Goal: Task Accomplishment & Management: Manage account settings

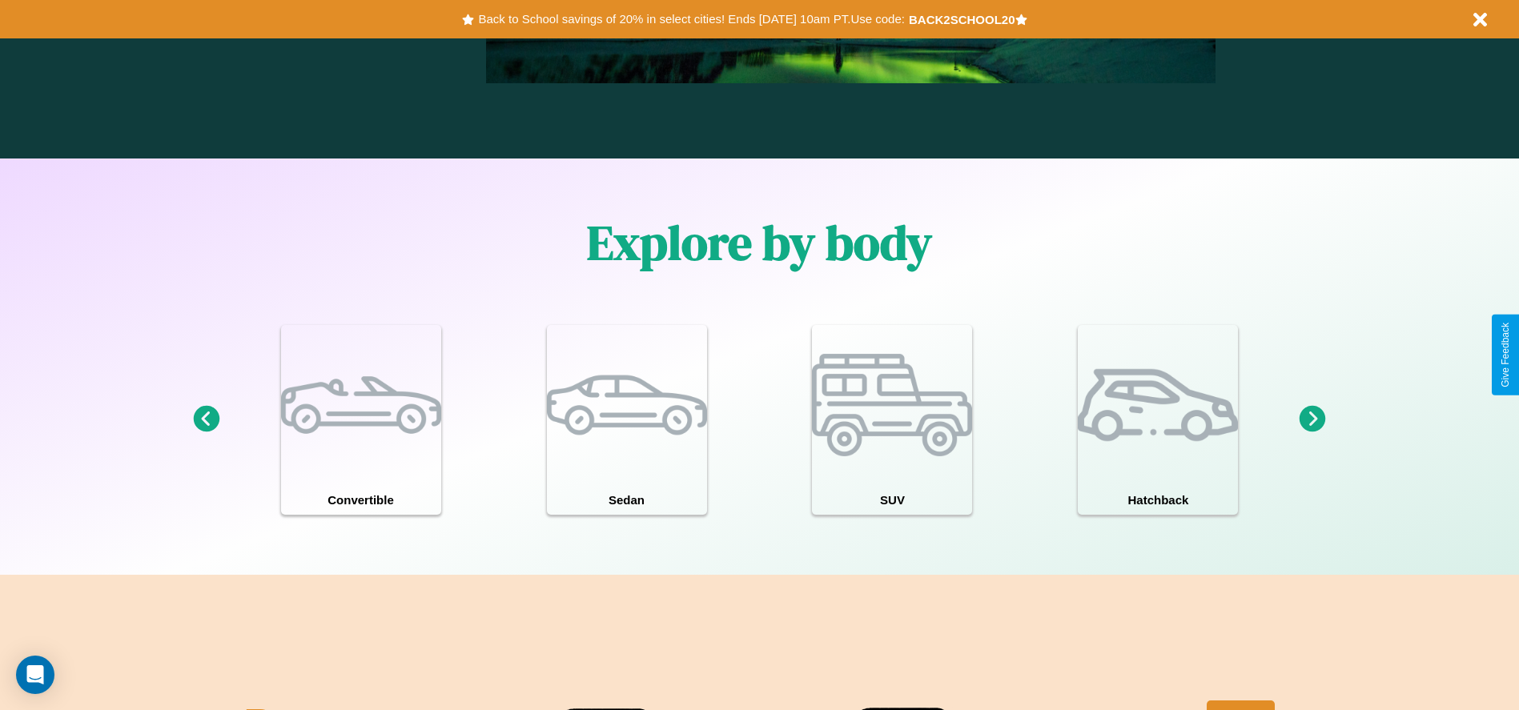
scroll to position [1397, 0]
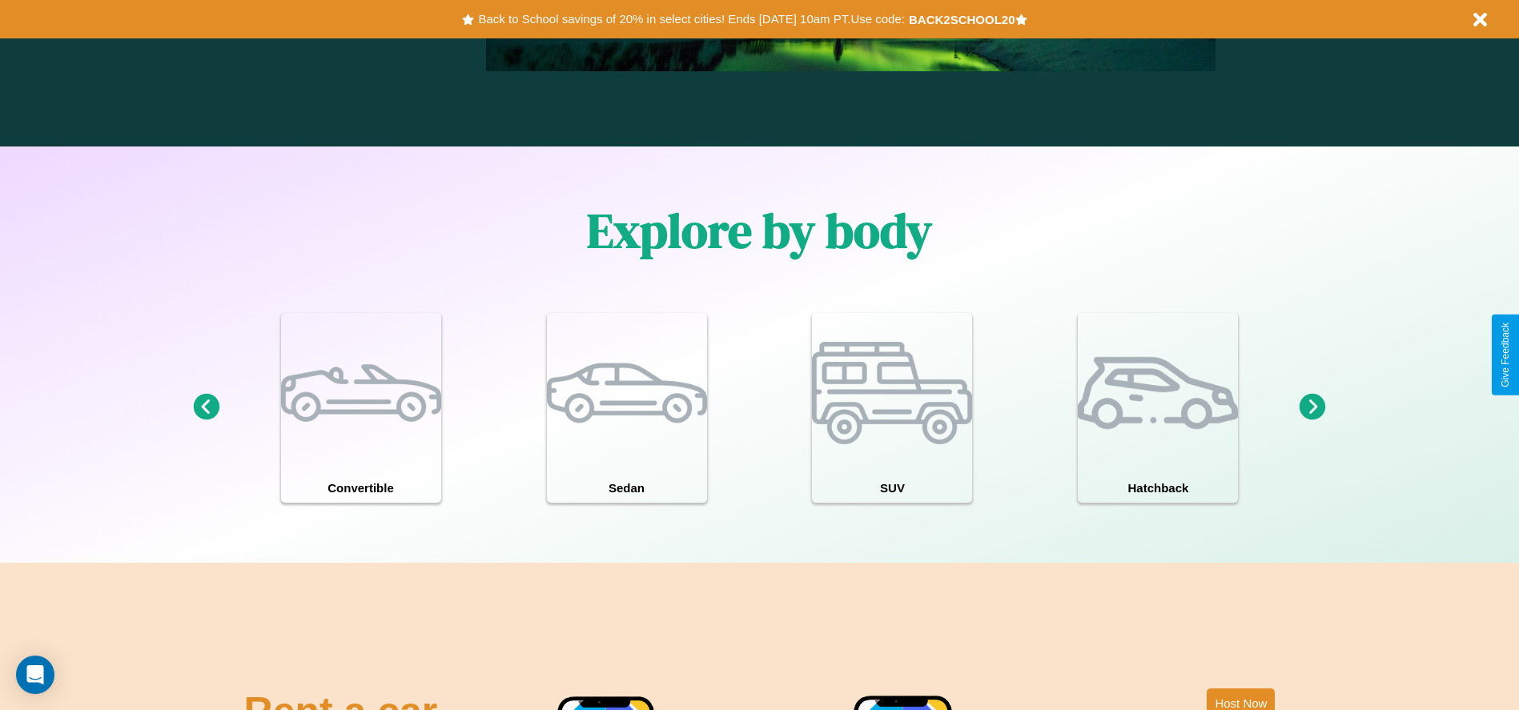
click at [1312, 408] on icon at bounding box center [1312, 407] width 26 height 26
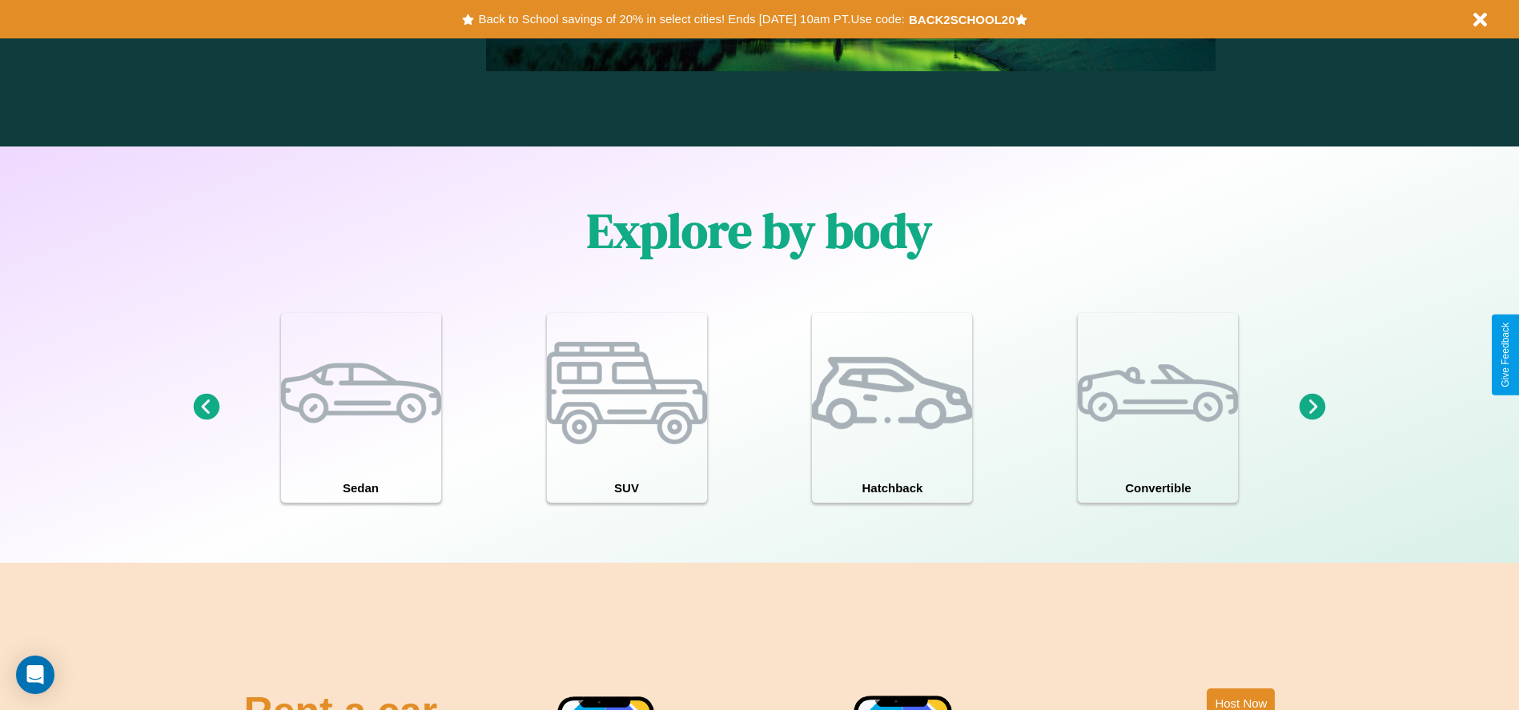
click at [1312, 408] on icon at bounding box center [1312, 407] width 26 height 26
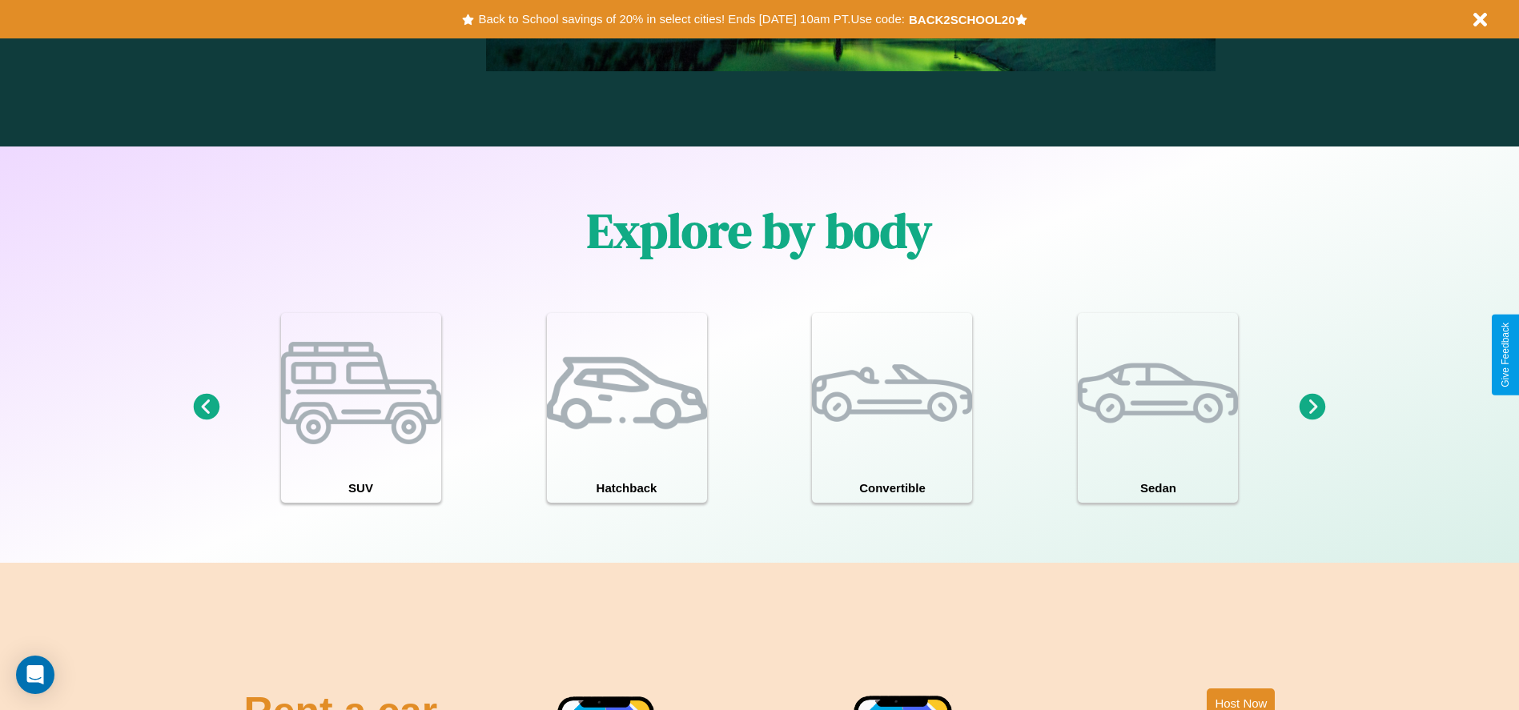
click at [1312, 408] on icon at bounding box center [1312, 407] width 26 height 26
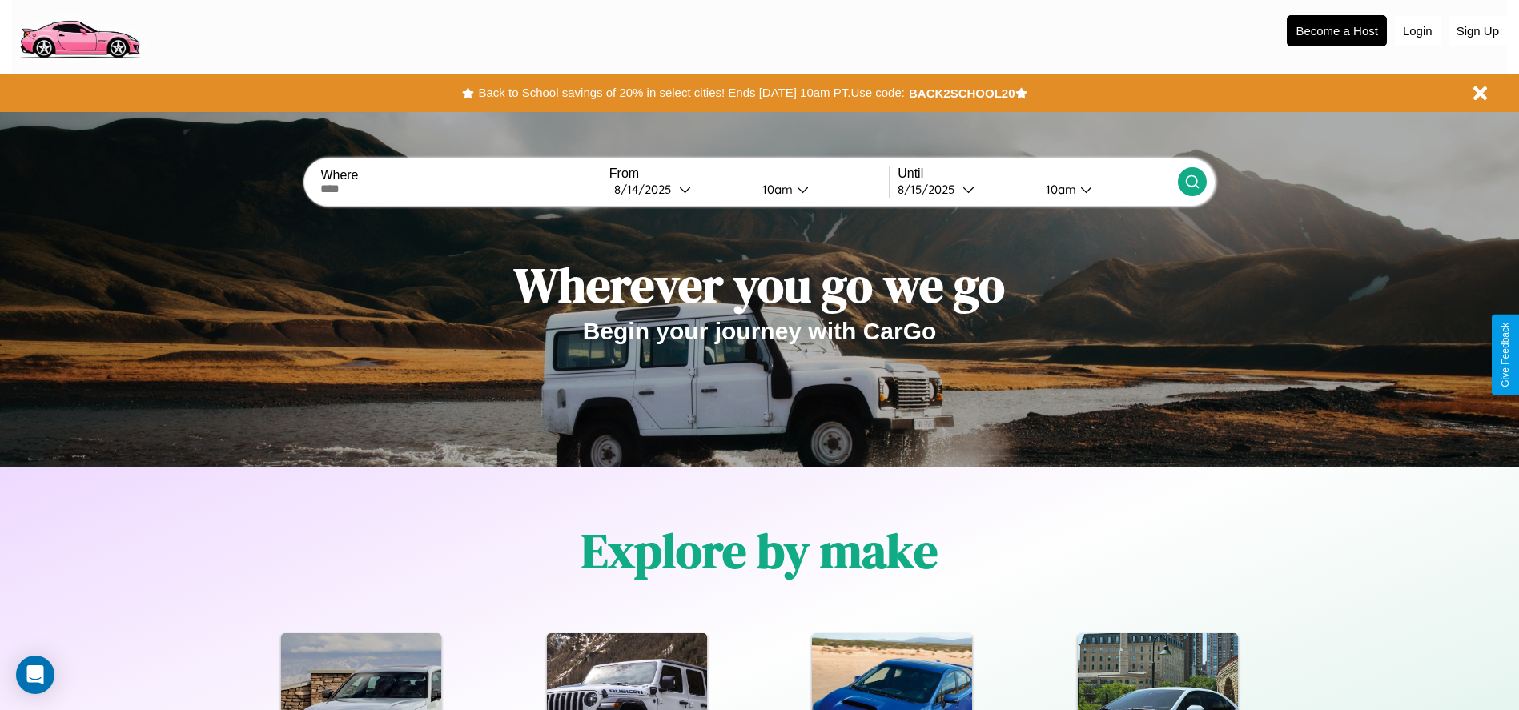
scroll to position [0, 0]
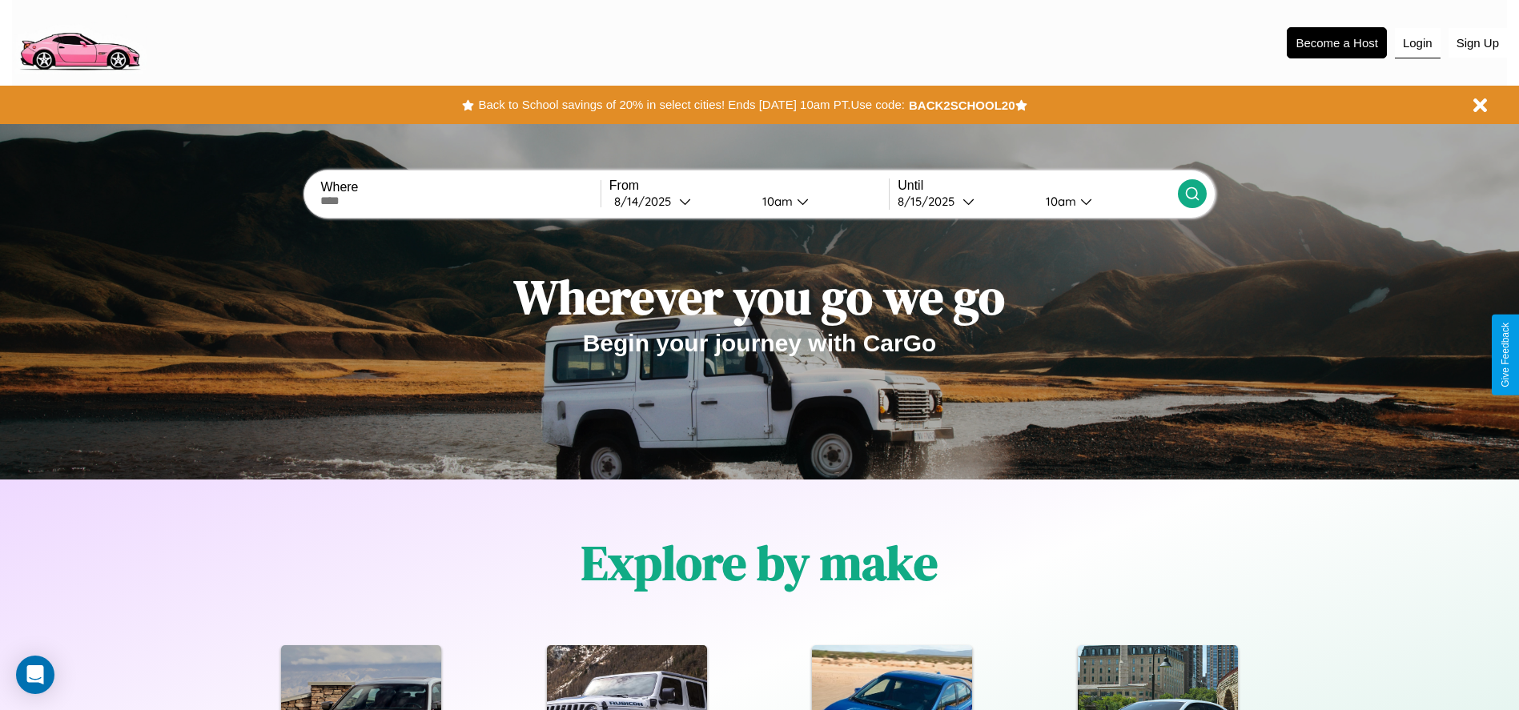
click at [1417, 42] on button "Login" at bounding box center [1418, 43] width 46 height 30
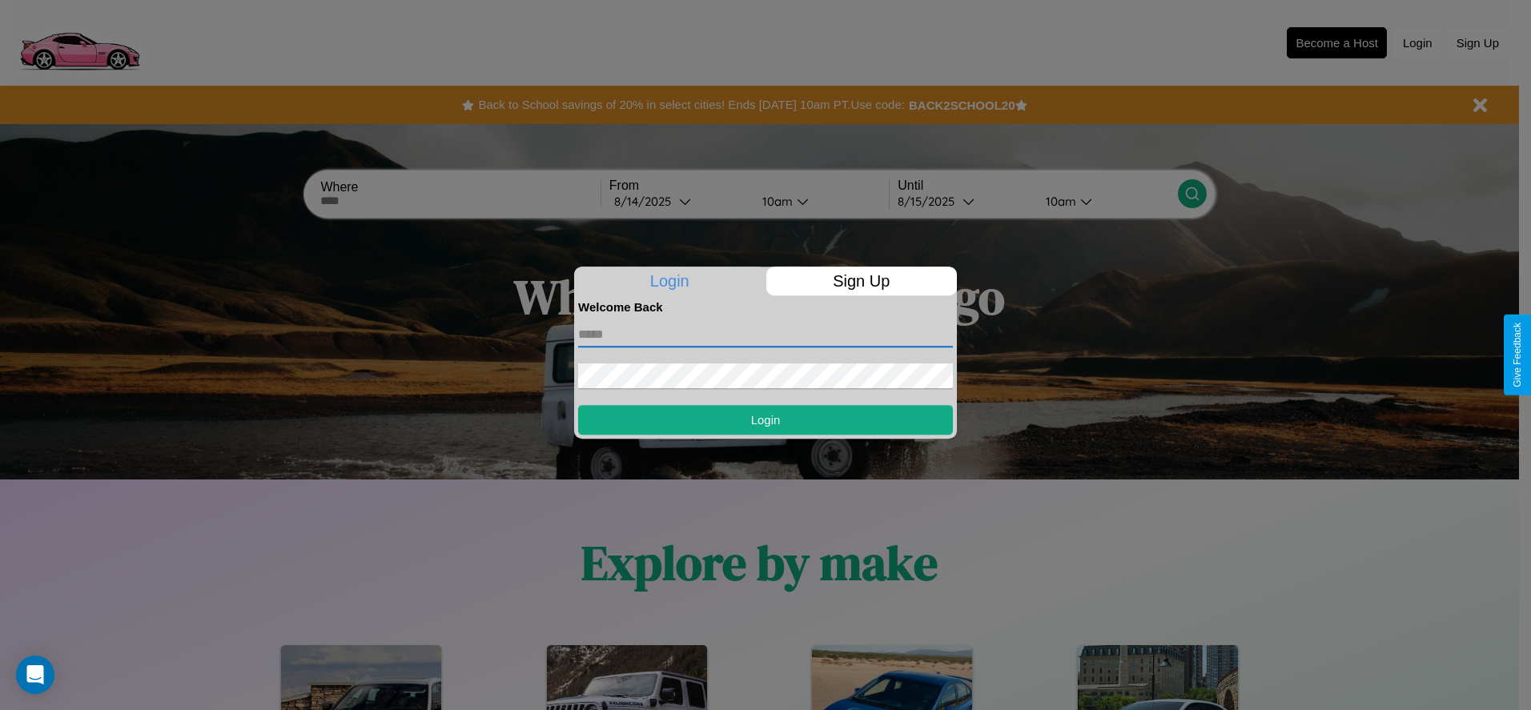
click at [765, 334] on input "text" at bounding box center [765, 335] width 375 height 26
type input "**********"
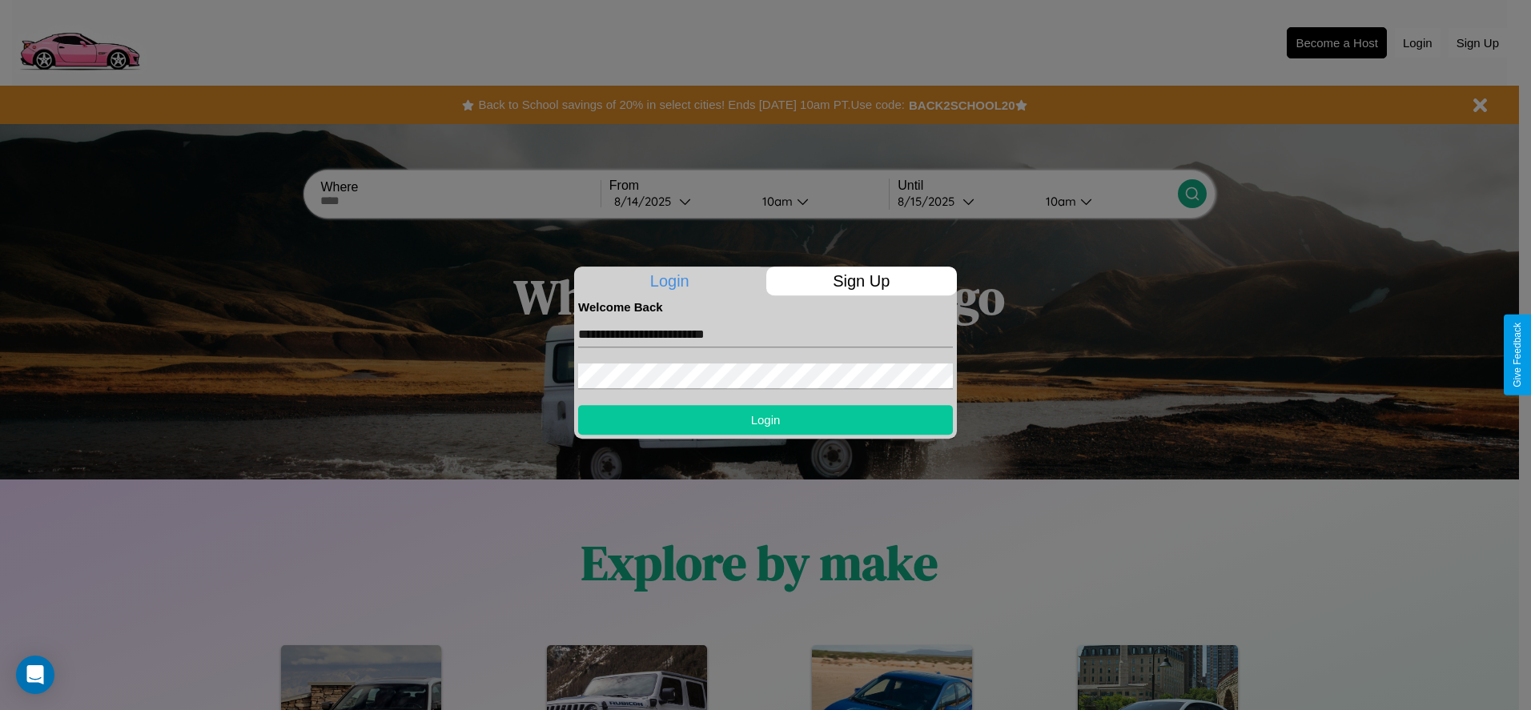
click at [765, 420] on button "Login" at bounding box center [765, 420] width 375 height 30
